Goal: Find specific page/section: Find specific page/section

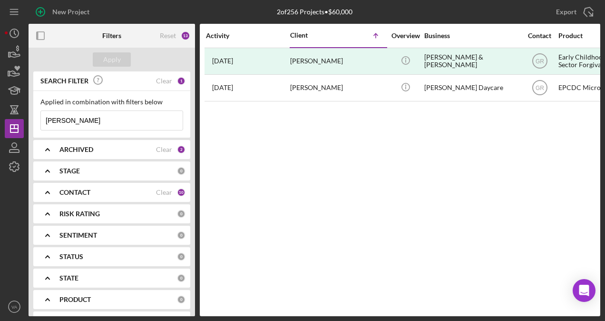
click at [106, 126] on input "[PERSON_NAME]" at bounding box center [112, 120] width 142 height 19
type input "e"
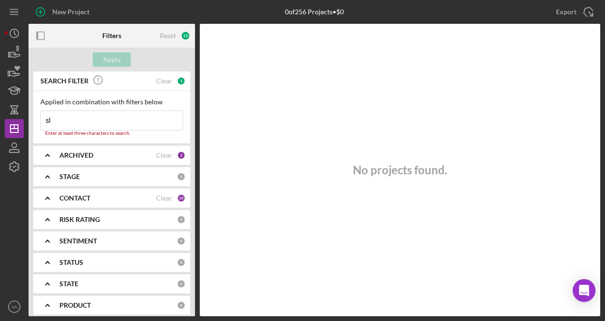
type input "s"
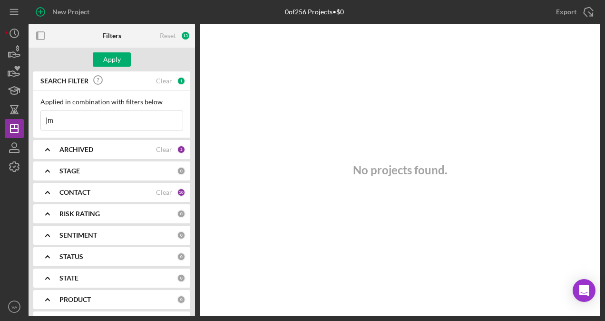
type input "]"
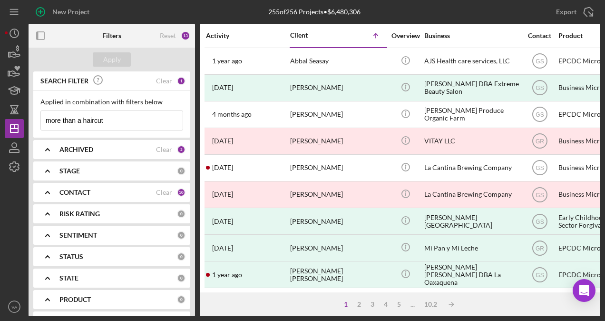
type input "more than a haircut"
drag, startPoint x: 112, startPoint y: 125, endPoint x: 7, endPoint y: 115, distance: 106.1
click at [10, 113] on div "New Project 255 of 256 Projects • $6,480,306 [PERSON_NAME] Export Icon/Export F…" at bounding box center [303, 158] width 596 height 316
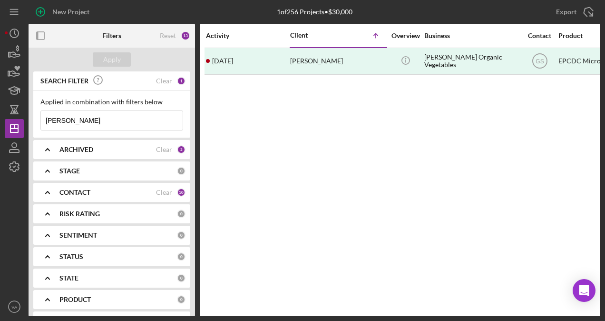
click at [135, 124] on input "[PERSON_NAME]" at bounding box center [112, 120] width 142 height 19
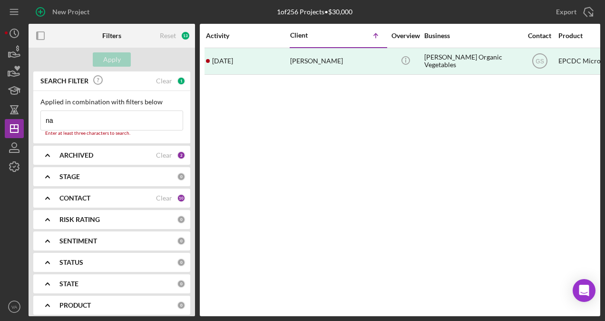
type input "n"
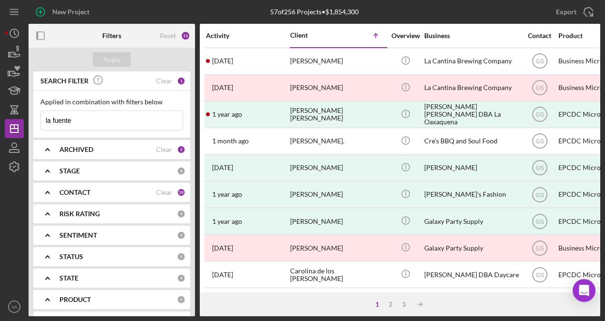
type input "la fuente"
click at [164, 12] on div "New Project 57 of 256 Projects • $1,854,300 [PERSON_NAME] Export Icon/Export Fi…" at bounding box center [303, 158] width 596 height 316
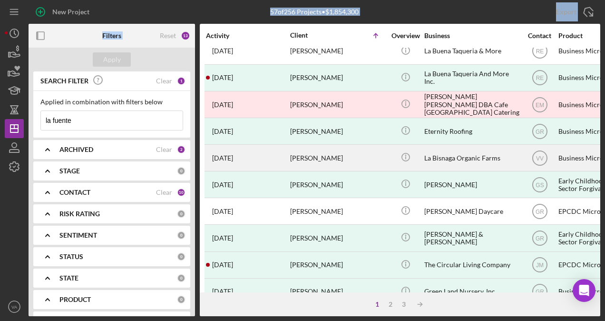
scroll to position [427, 0]
